Goal: Task Accomplishment & Management: Use online tool/utility

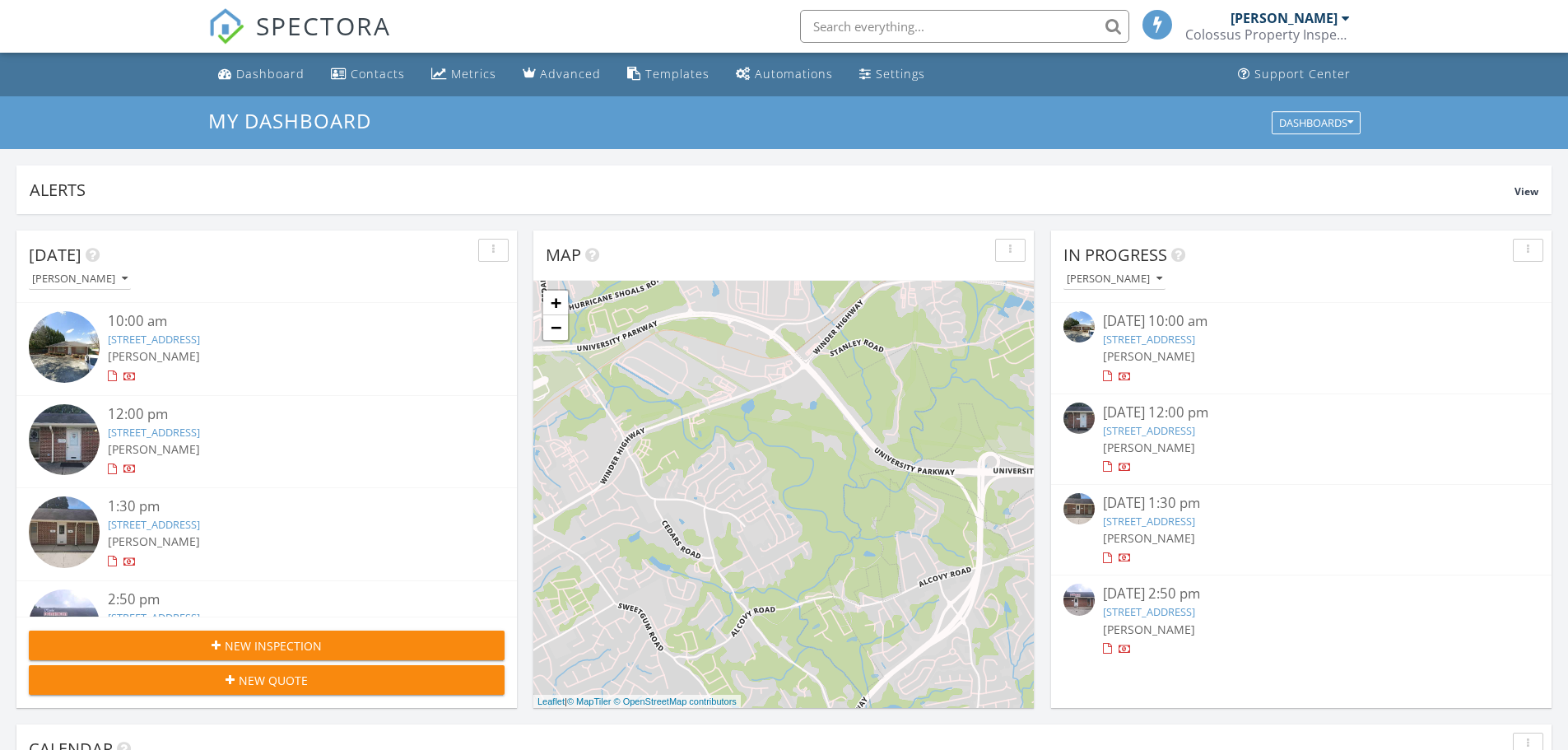
click at [110, 379] on div at bounding box center [112, 376] width 9 height 11
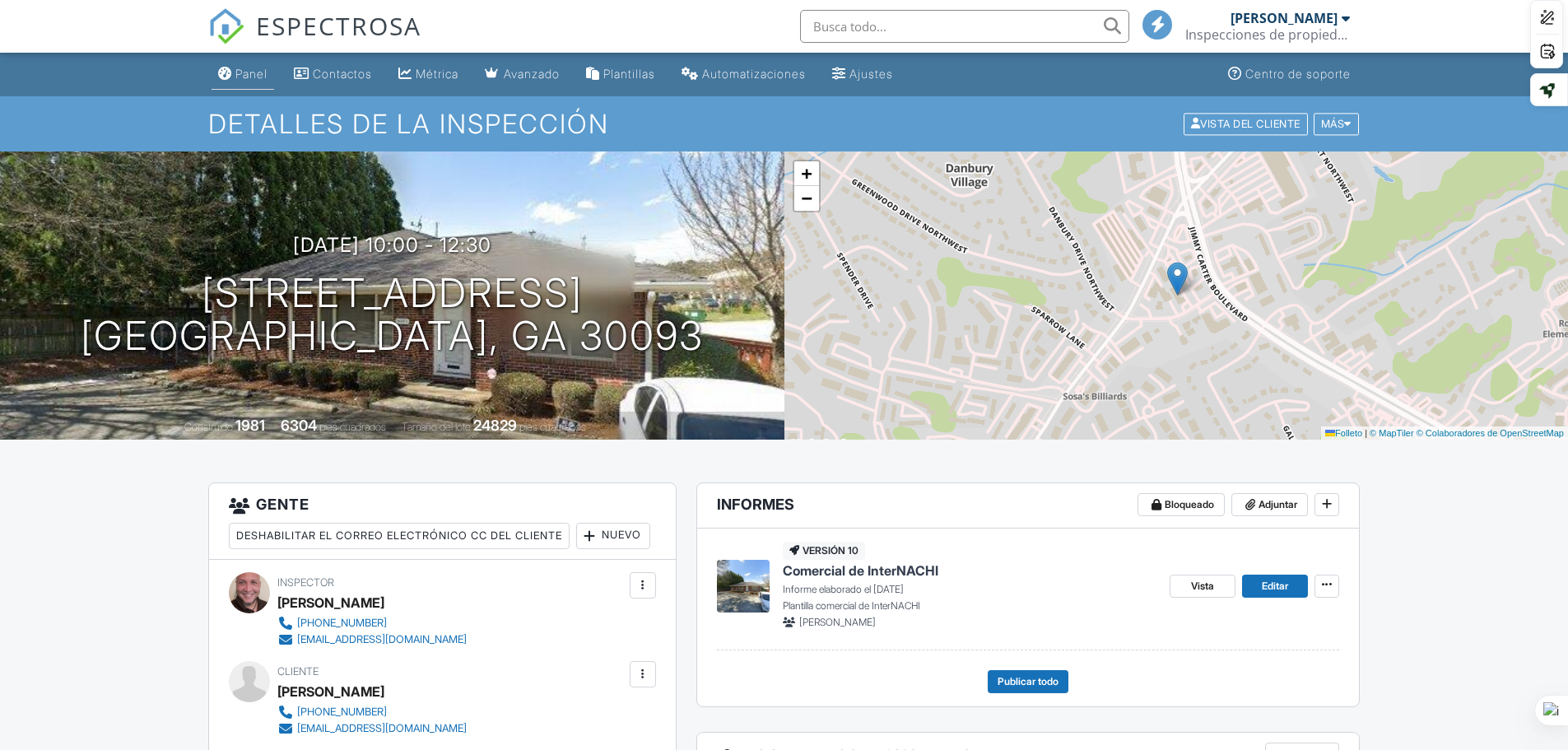
click at [228, 69] on div "Panel" at bounding box center [225, 74] width 14 height 14
click at [0, 0] on div at bounding box center [0, 0] width 0 height 0
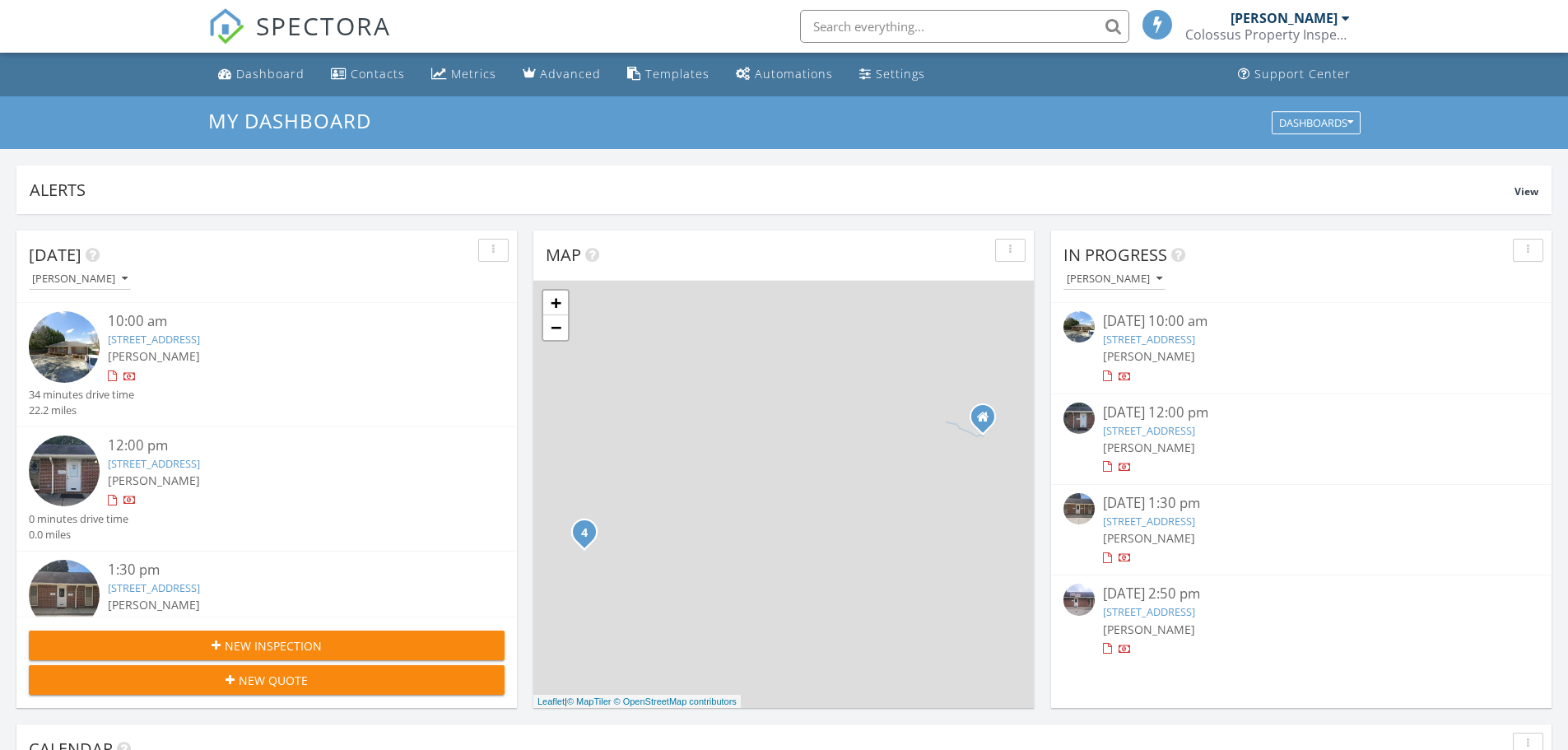
click at [110, 375] on div at bounding box center [112, 376] width 9 height 11
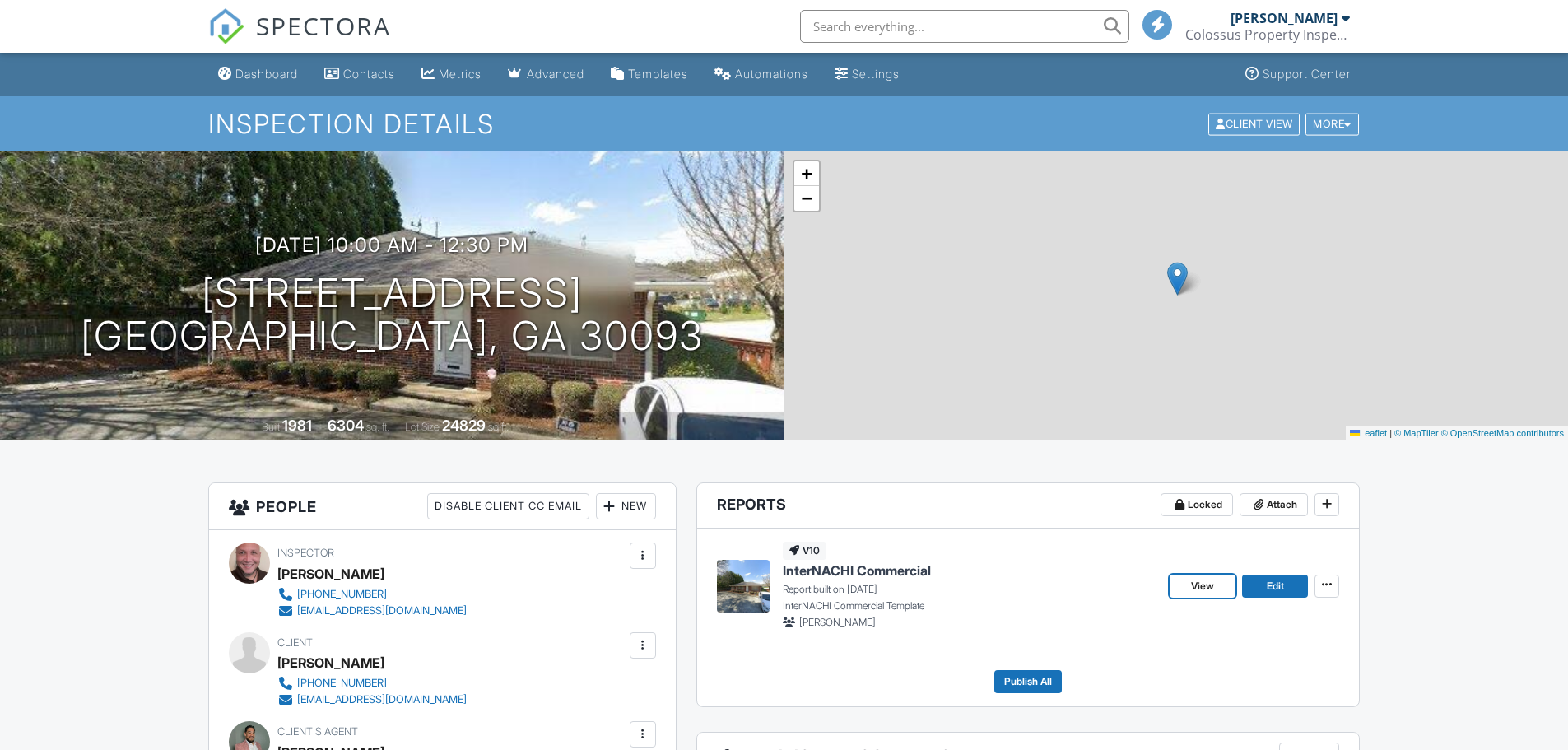
drag, startPoint x: 1206, startPoint y: 579, endPoint x: 1218, endPoint y: 589, distance: 15.6
click at [1218, 589] on link "View" at bounding box center [1202, 585] width 66 height 23
click at [0, 0] on div at bounding box center [0, 0] width 0 height 0
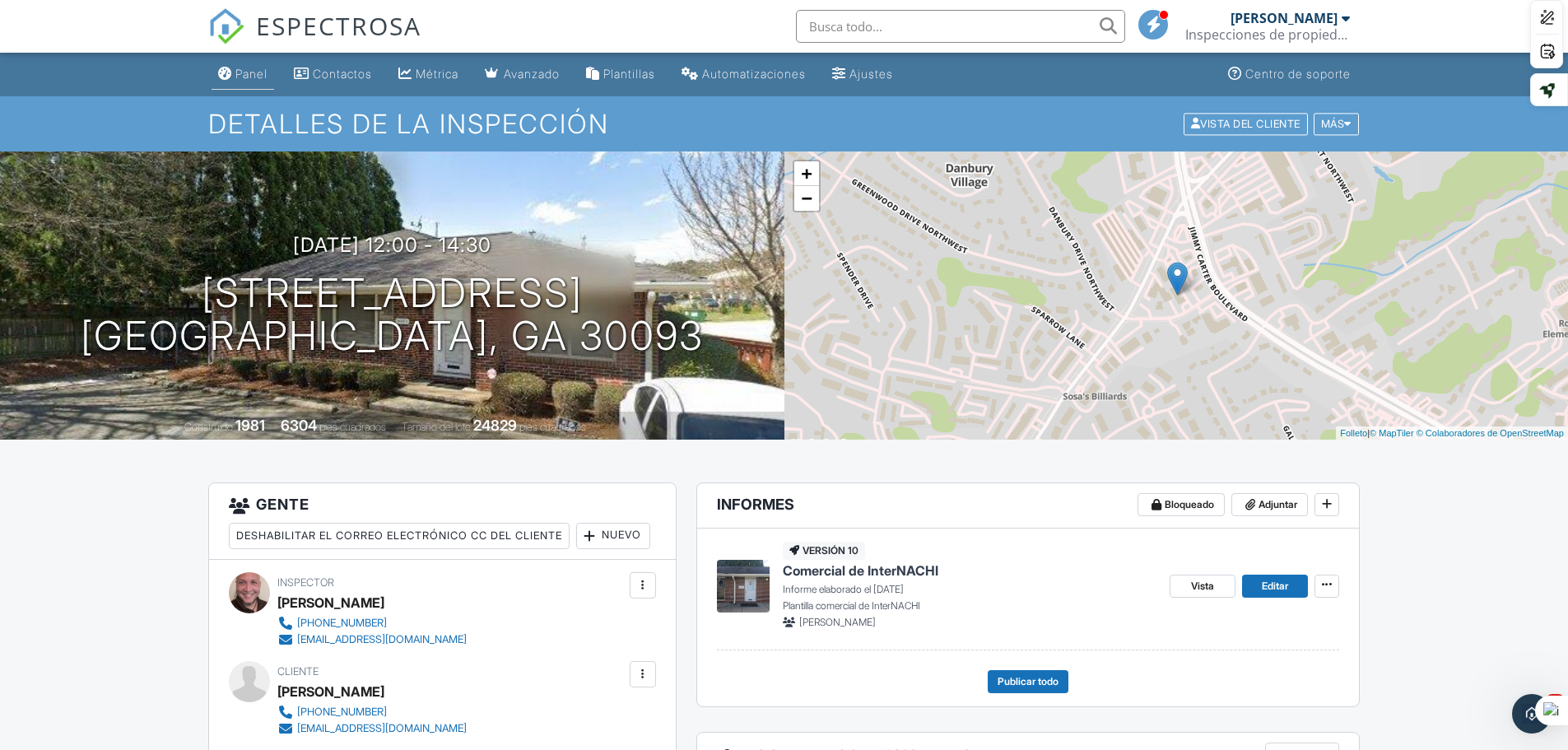
click at [250, 74] on font "Panel" at bounding box center [251, 74] width 32 height 14
click at [250, 74] on div at bounding box center [784, 375] width 1568 height 750
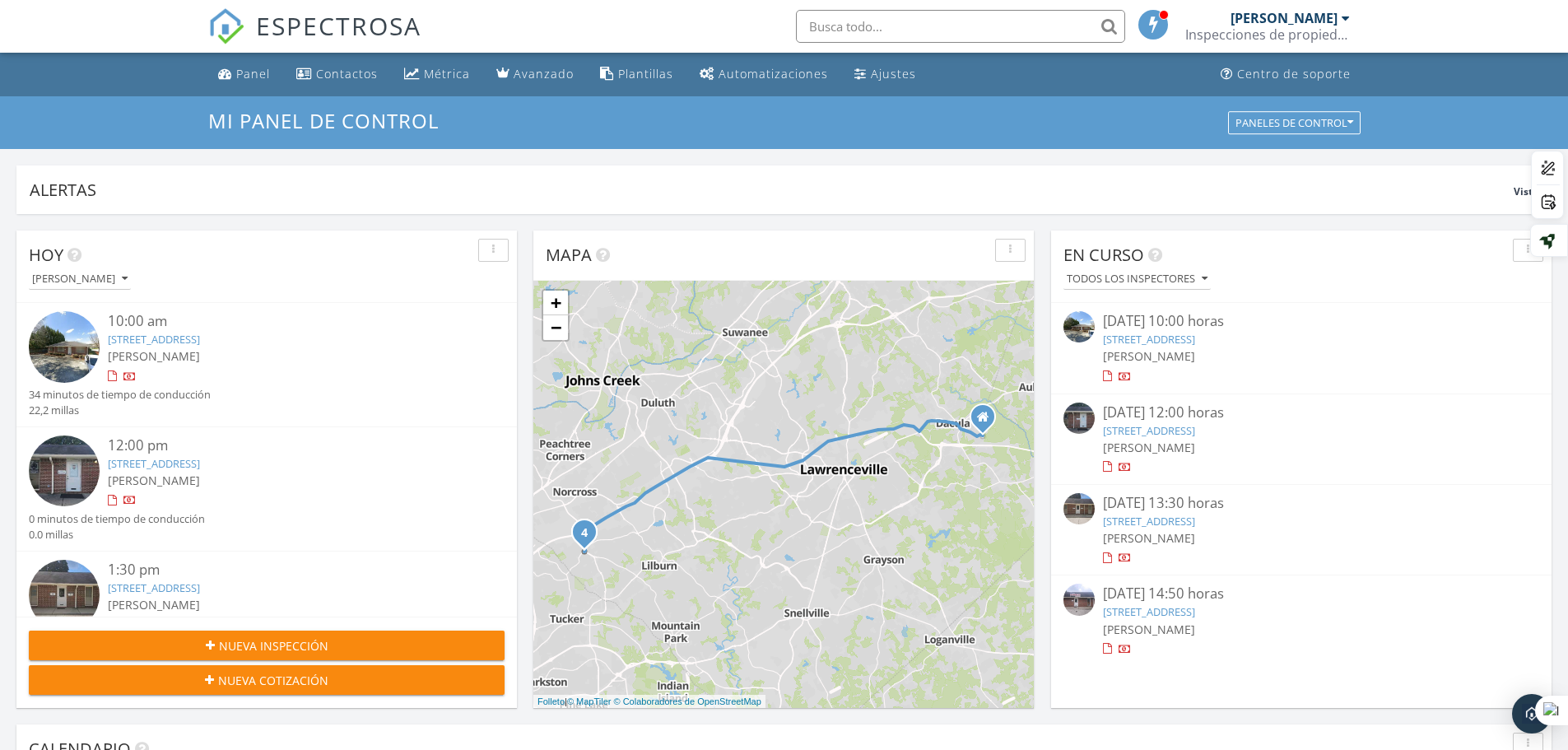
click at [112, 499] on div at bounding box center [112, 500] width 9 height 11
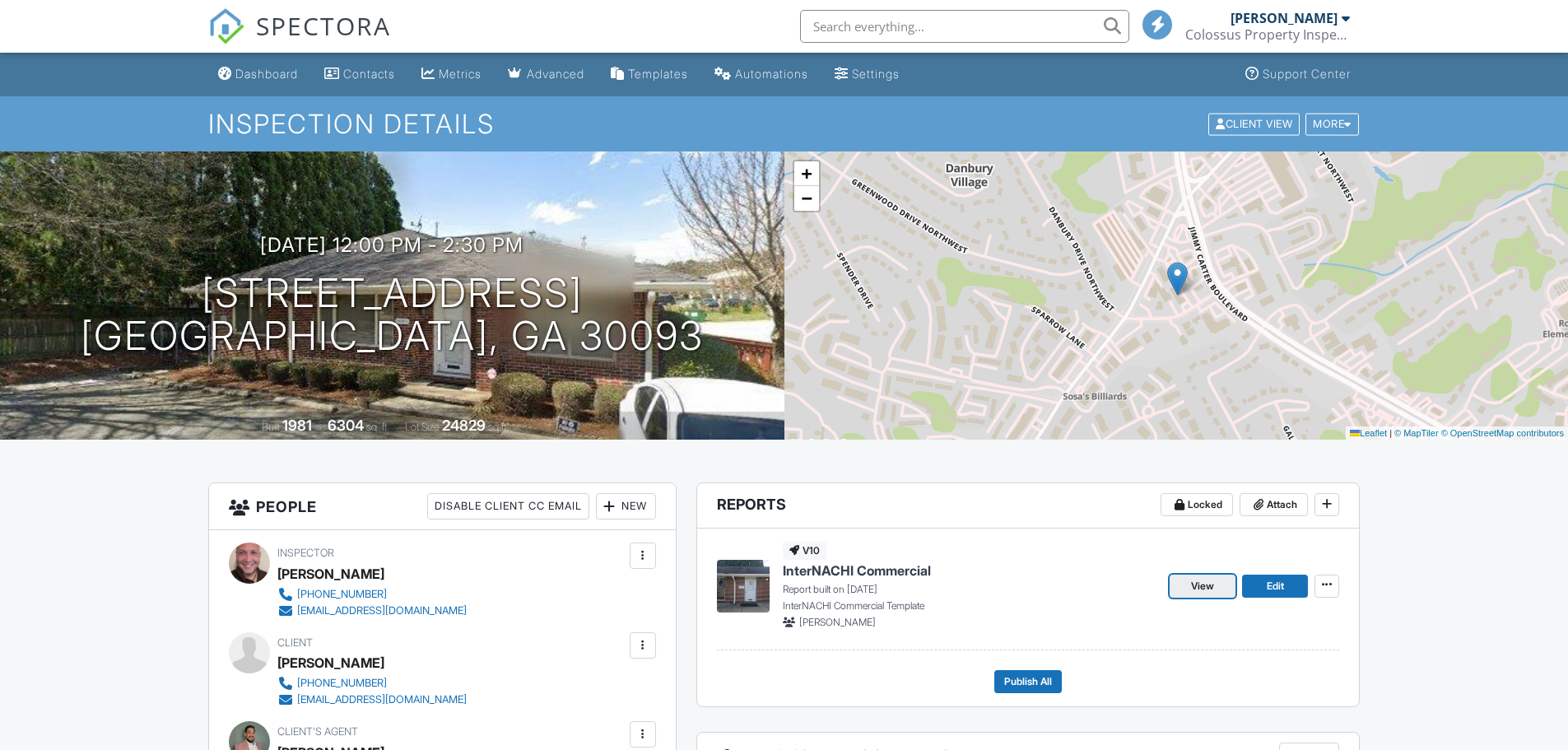
scroll to position [82, 0]
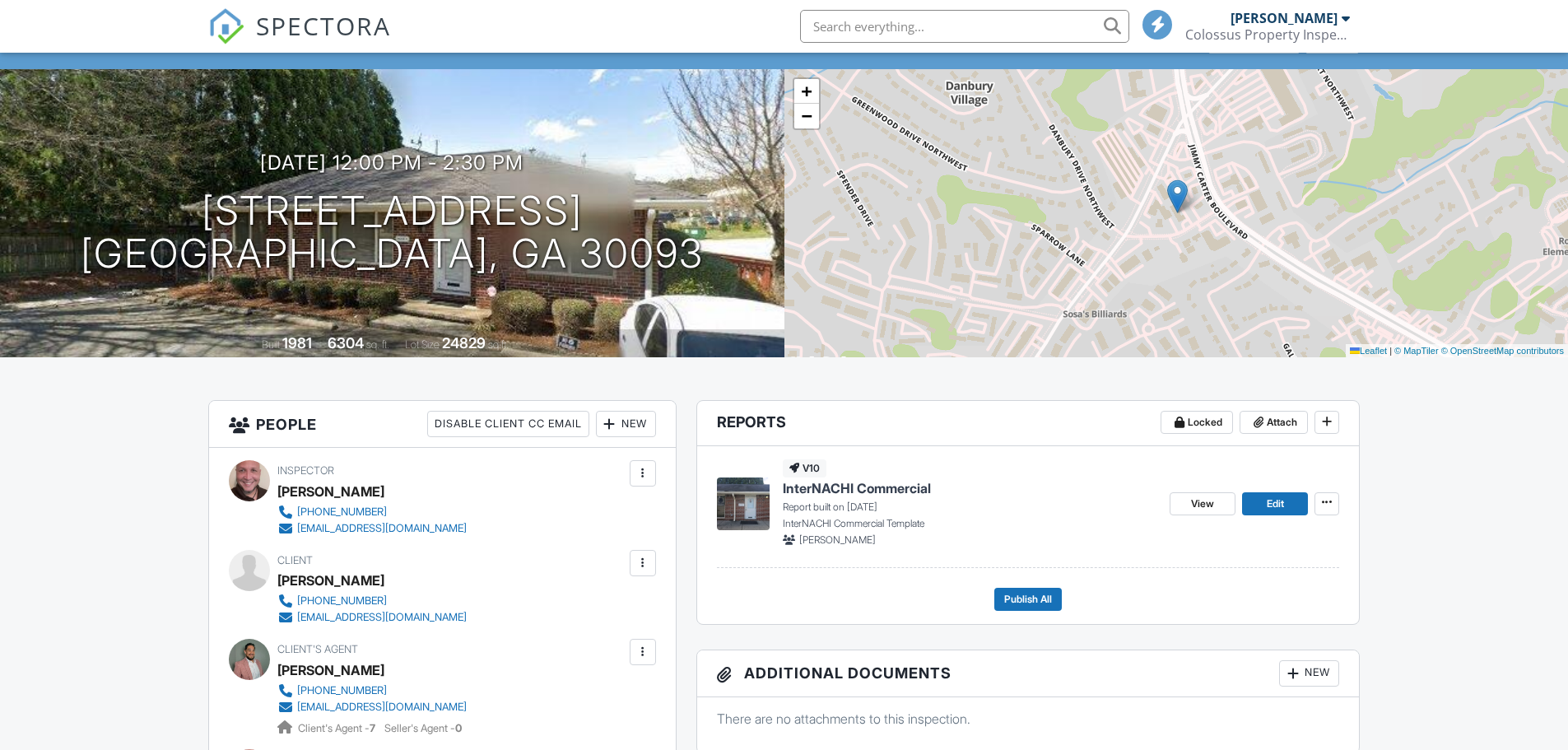
click at [1255, 273] on div "+ − Leaflet | © MapTiler © OpenStreetMap contributors" at bounding box center [1176, 213] width 784 height 288
click at [1284, 505] on link "Edit" at bounding box center [1275, 503] width 66 height 23
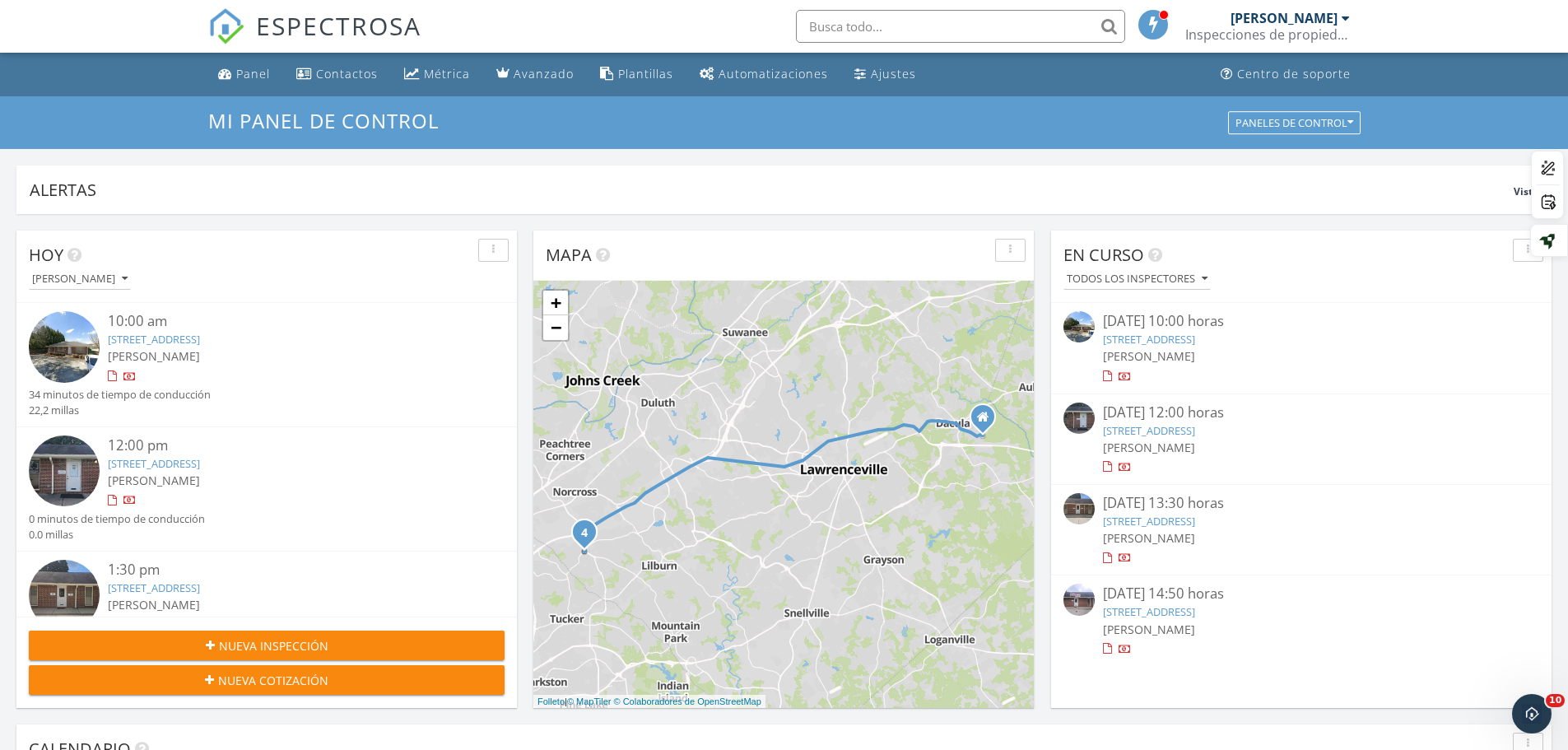
scroll to position [82, 0]
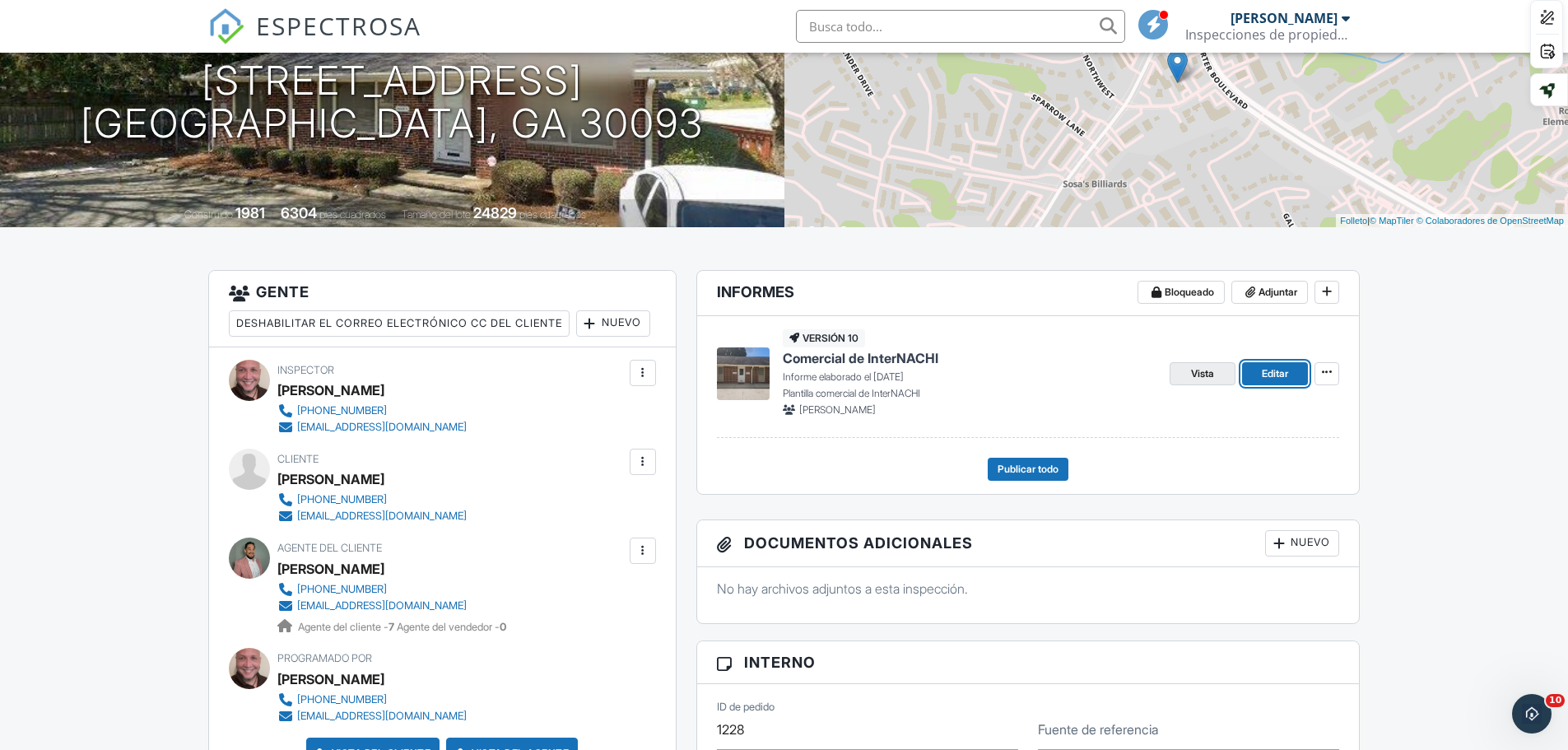
scroll to position [175, 0]
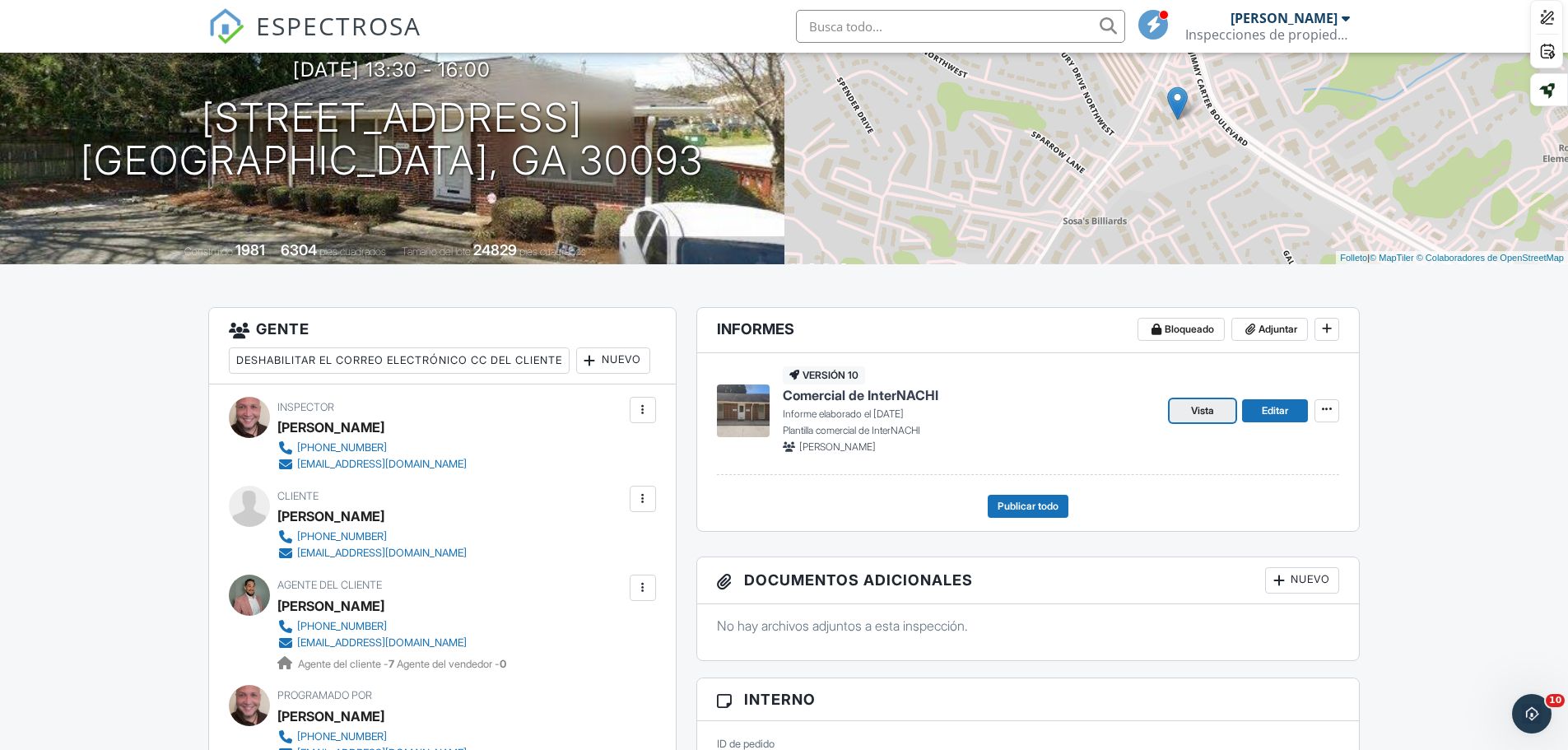
click at [1221, 416] on link "Vista" at bounding box center [1202, 410] width 66 height 23
